Goal: Task Accomplishment & Management: Use online tool/utility

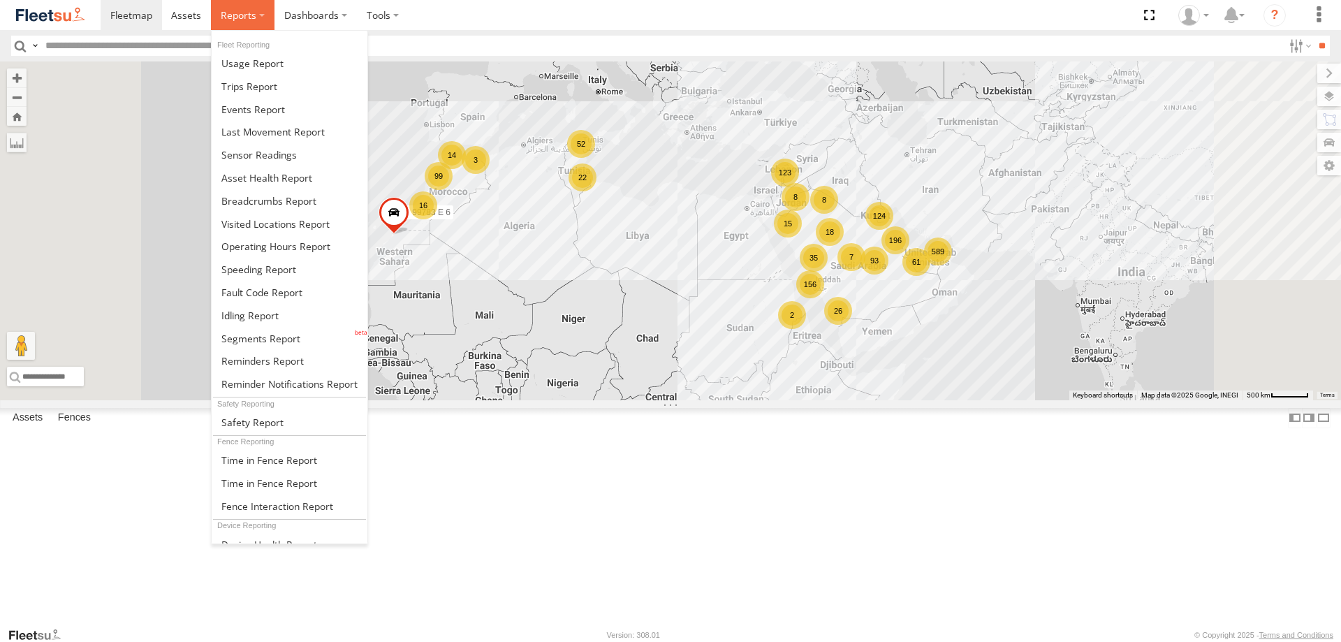
click at [255, 18] on label at bounding box center [243, 15] width 64 height 30
click at [278, 332] on span at bounding box center [260, 338] width 79 height 13
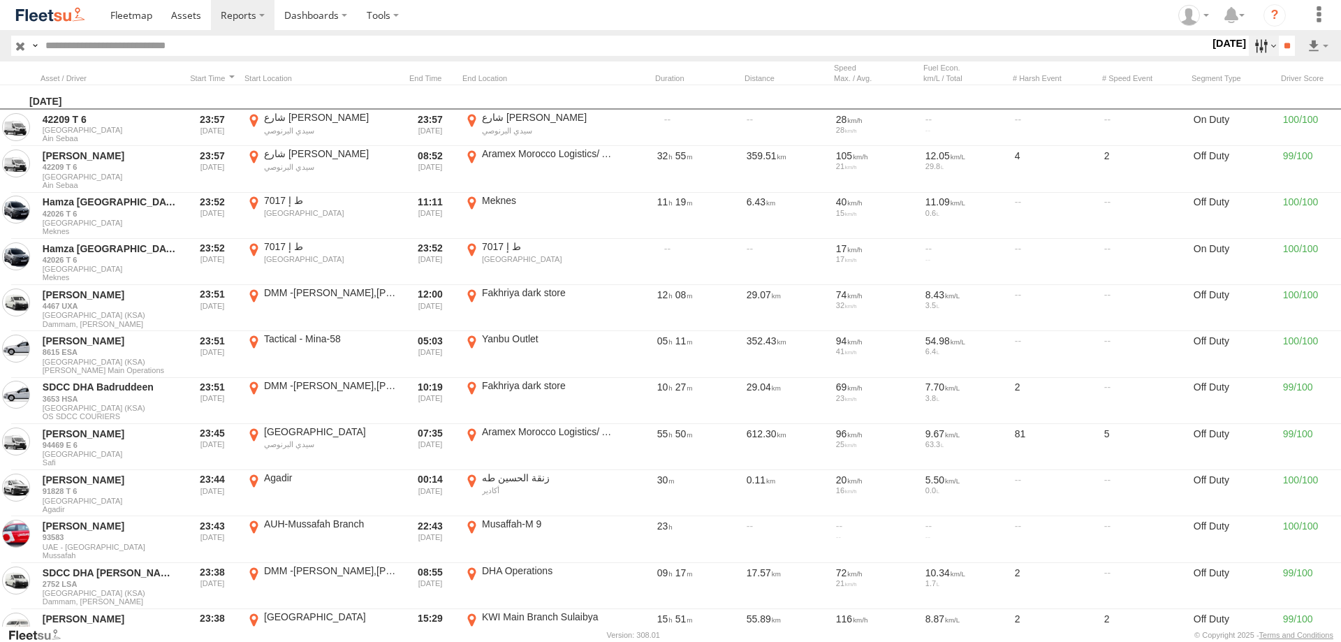
click at [1210, 46] on label "[DATE]" at bounding box center [1229, 43] width 39 height 15
click at [0, 0] on label at bounding box center [0, 0] width 0 height 0
click at [0, 0] on span "In Route" at bounding box center [0, 0] width 0 height 0
click at [0, 0] on span "Off Route" at bounding box center [0, 0] width 0 height 0
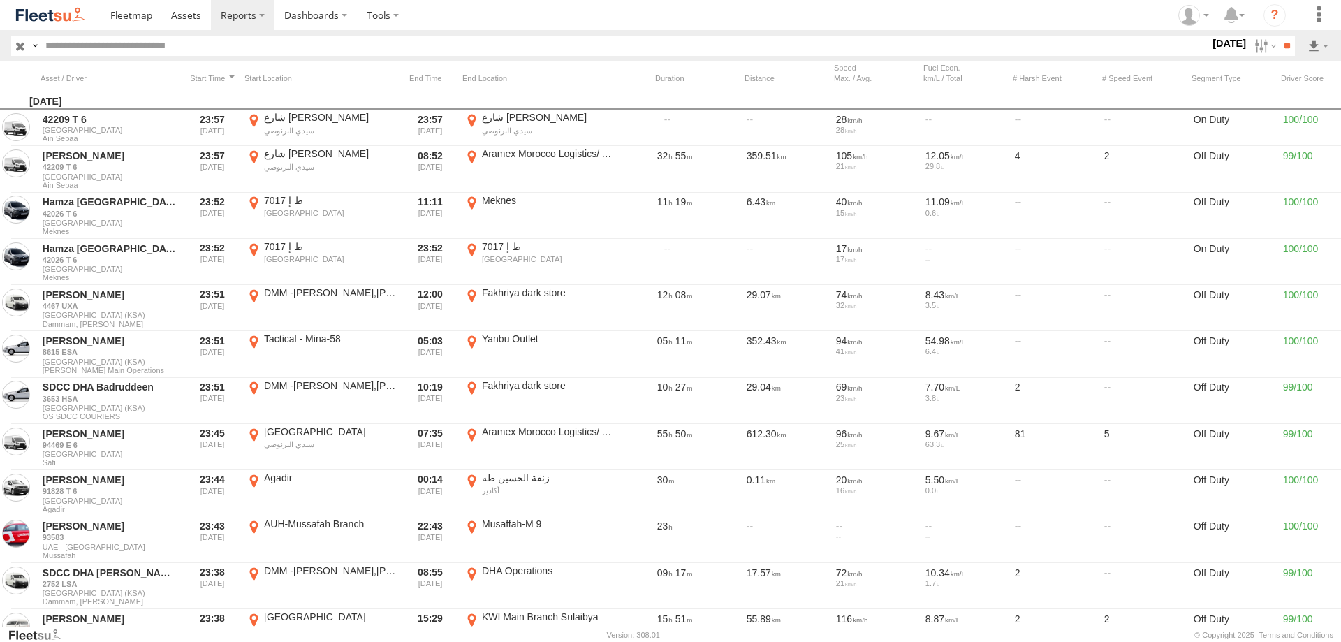
click at [0, 0] on span "Riyadh main operations" at bounding box center [0, 0] width 0 height 0
click at [0, 0] on span "RUH - [GEOGRAPHIC_DATA]" at bounding box center [0, 0] width 0 height 0
click at [0, 0] on label at bounding box center [0, 0] width 0 height 0
click at [1253, 44] on label at bounding box center [1264, 46] width 30 height 20
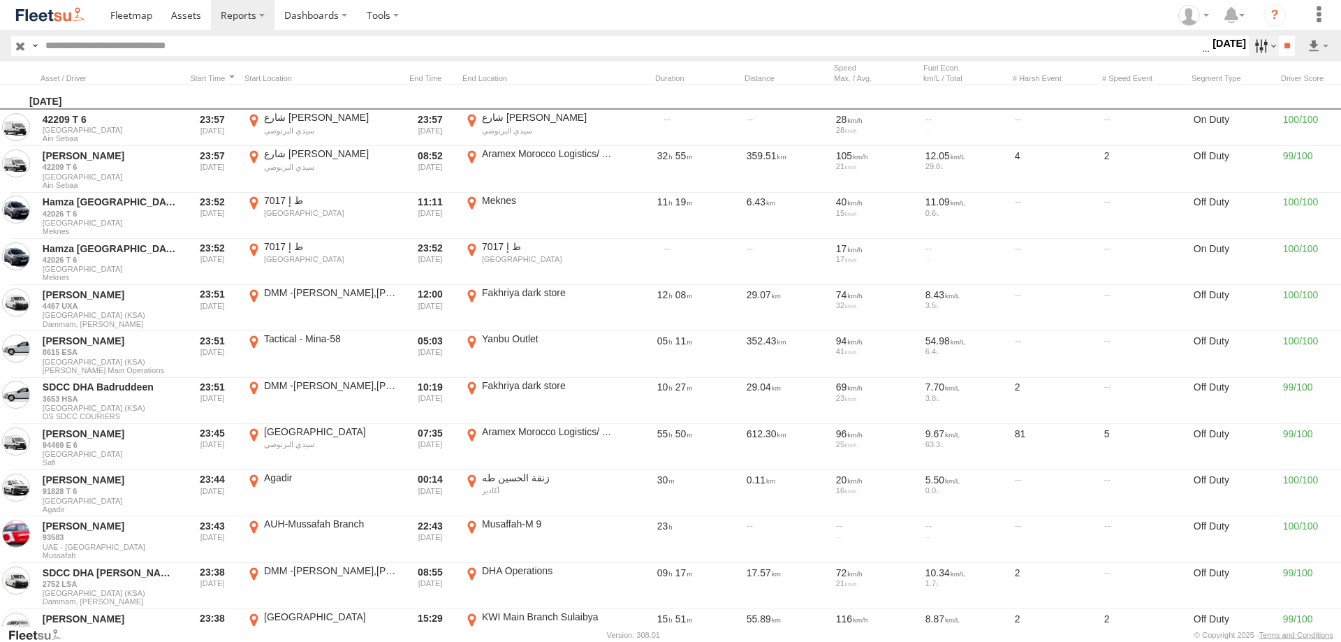
scroll to position [0, 0]
click at [1287, 88] on link at bounding box center [1281, 96] width 85 height 21
